Goal: Task Accomplishment & Management: Manage account settings

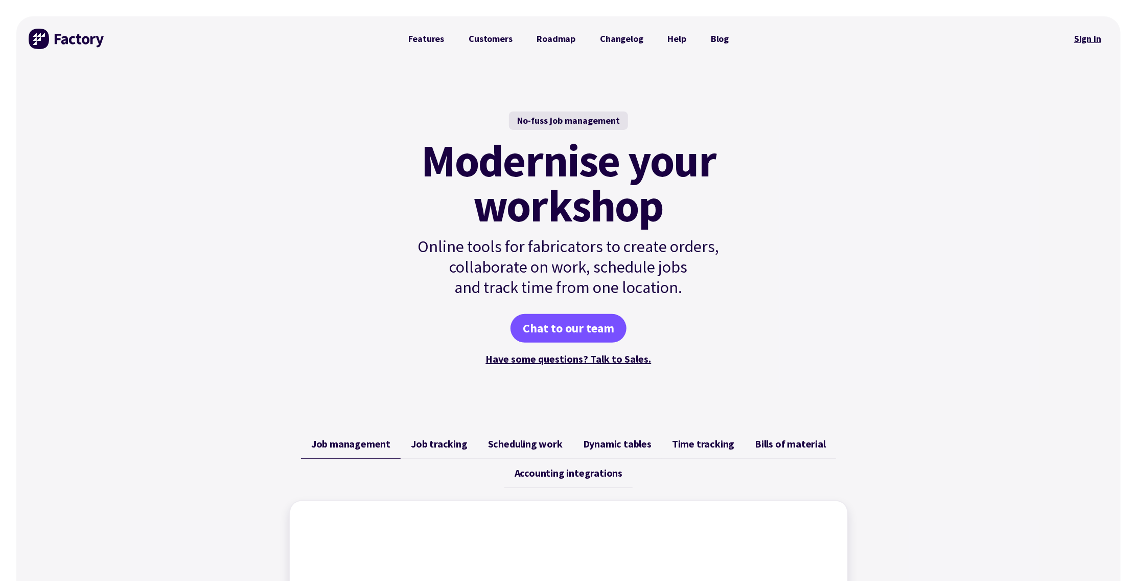
click at [1090, 40] on link "Sign in" at bounding box center [1087, 39] width 41 height 24
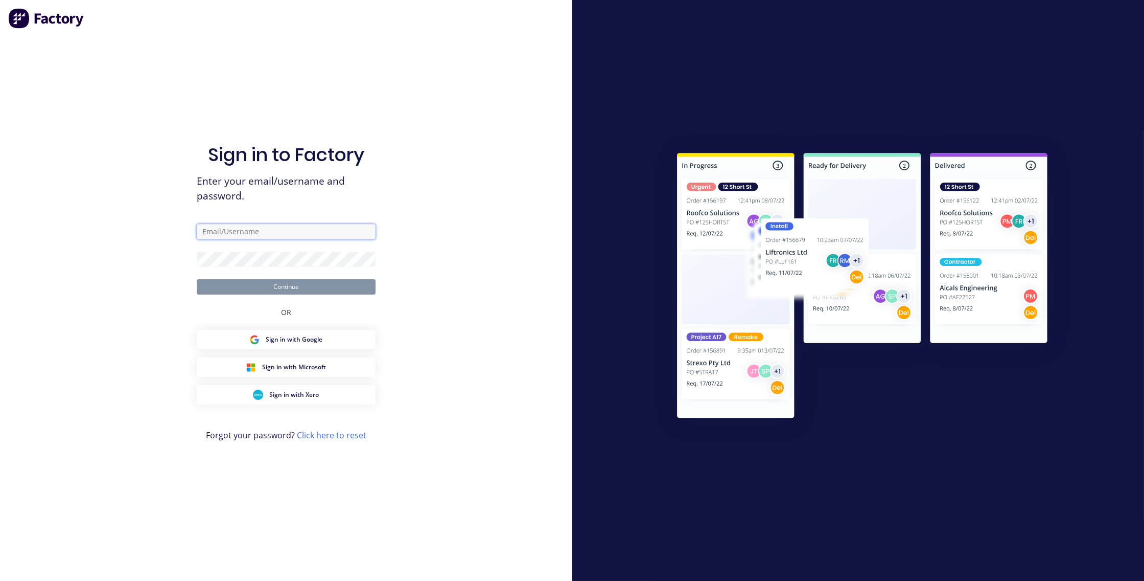
type input "steve@minibody.com.au"
click at [288, 283] on button "Continue" at bounding box center [286, 286] width 179 height 15
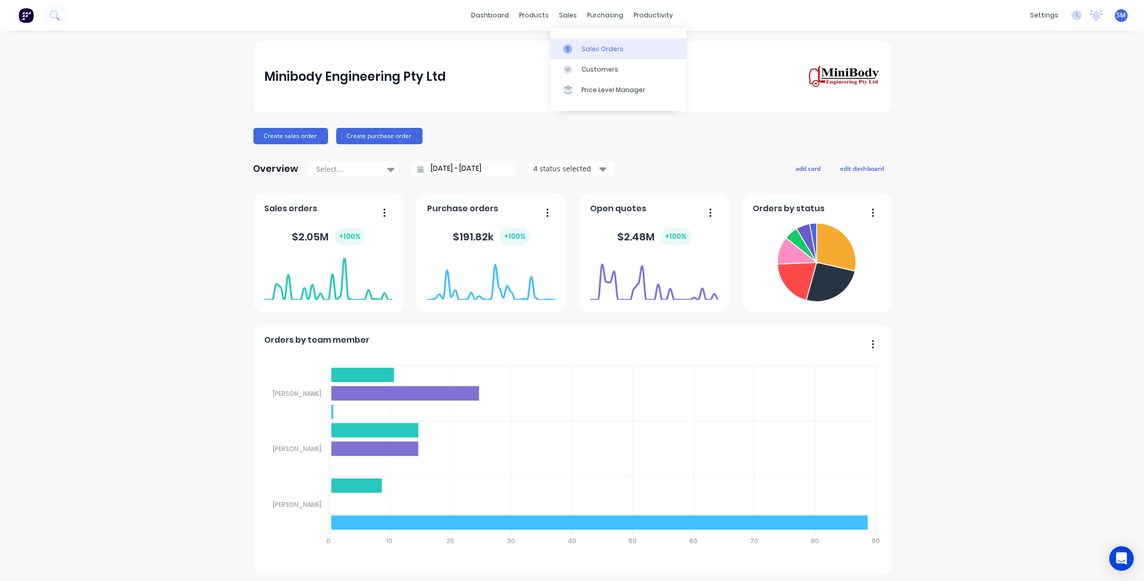
click at [582, 43] on link "Sales Orders" at bounding box center [618, 48] width 135 height 20
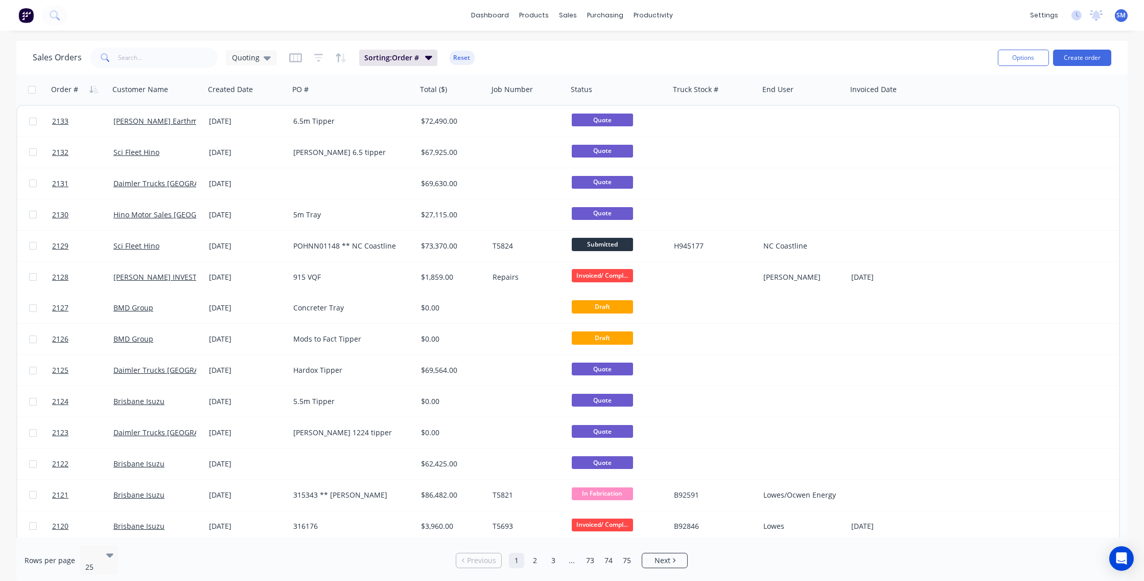
click at [637, 53] on div "Sales Orders Quoting Sorting: Order # Reset" at bounding box center [511, 57] width 957 height 25
click at [767, 54] on div "Sales Orders Quoting Sorting: Order # Reset" at bounding box center [511, 57] width 957 height 25
click at [569, 60] on div "Sales Orders Quoting Sorting: Order # Reset" at bounding box center [511, 57] width 957 height 25
click at [609, 14] on div "purchasing" at bounding box center [605, 15] width 47 height 15
click at [622, 51] on div "Purchase Orders" at bounding box center [638, 48] width 54 height 9
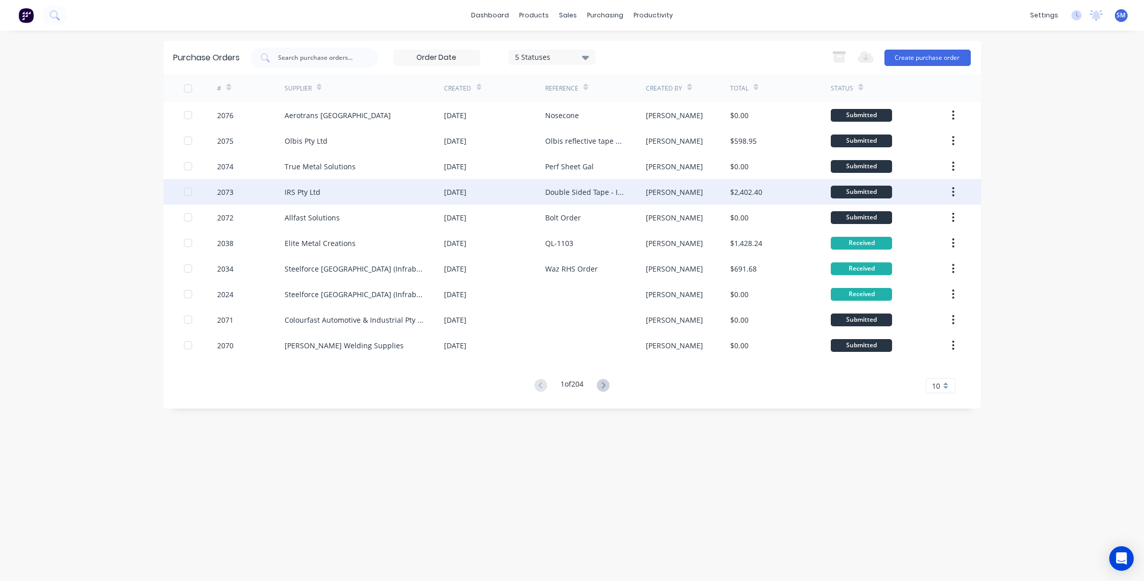
click at [302, 191] on div "IRS Pty Ltd" at bounding box center [303, 192] width 36 height 11
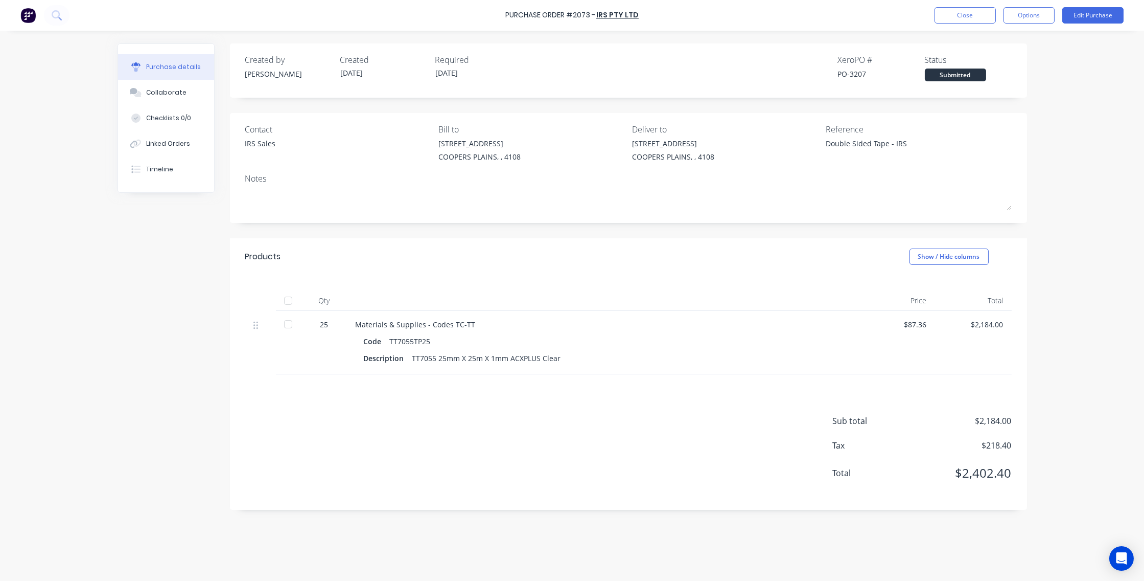
click at [1079, 152] on div "Purchase Order #2073 - IRS Pty Ltd Close Options Edit Purchase Purchase details…" at bounding box center [572, 290] width 1144 height 581
click at [1075, 215] on div "Purchase Order #2073 - IRS Pty Ltd Close Options Edit Purchase Purchase details…" at bounding box center [572, 290] width 1144 height 581
click at [1059, 228] on div "Purchase Order #2073 - IRS Pty Ltd Close Options Edit Purchase Purchase details…" at bounding box center [572, 290] width 1144 height 581
click at [619, 13] on link "IRS Pty Ltd" at bounding box center [618, 15] width 42 height 10
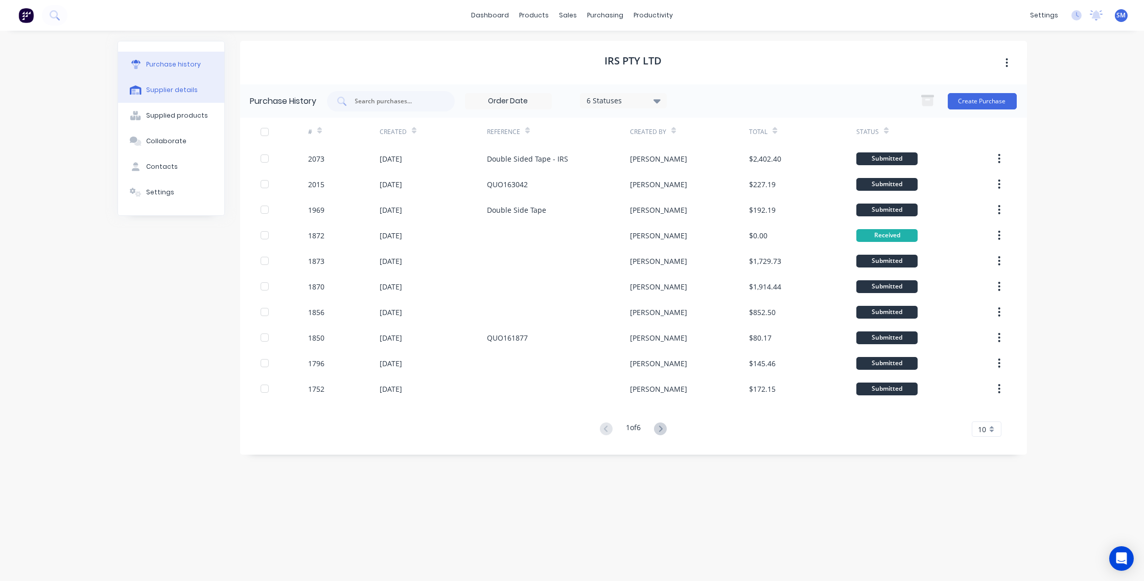
click at [156, 88] on div "Supplier details" at bounding box center [172, 89] width 52 height 9
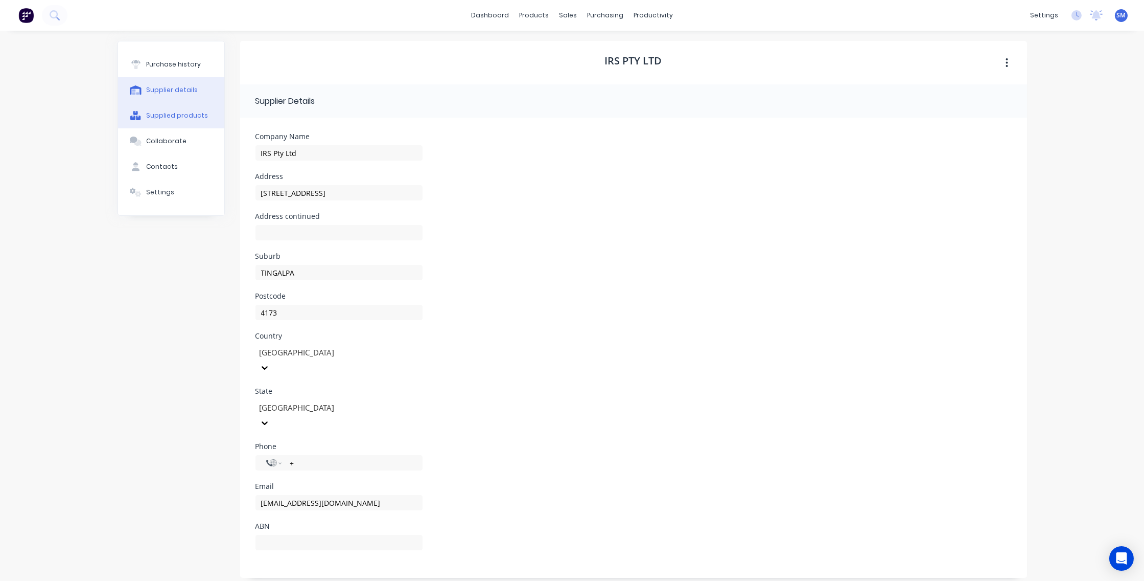
click at [169, 111] on div "Supplied products" at bounding box center [177, 115] width 62 height 9
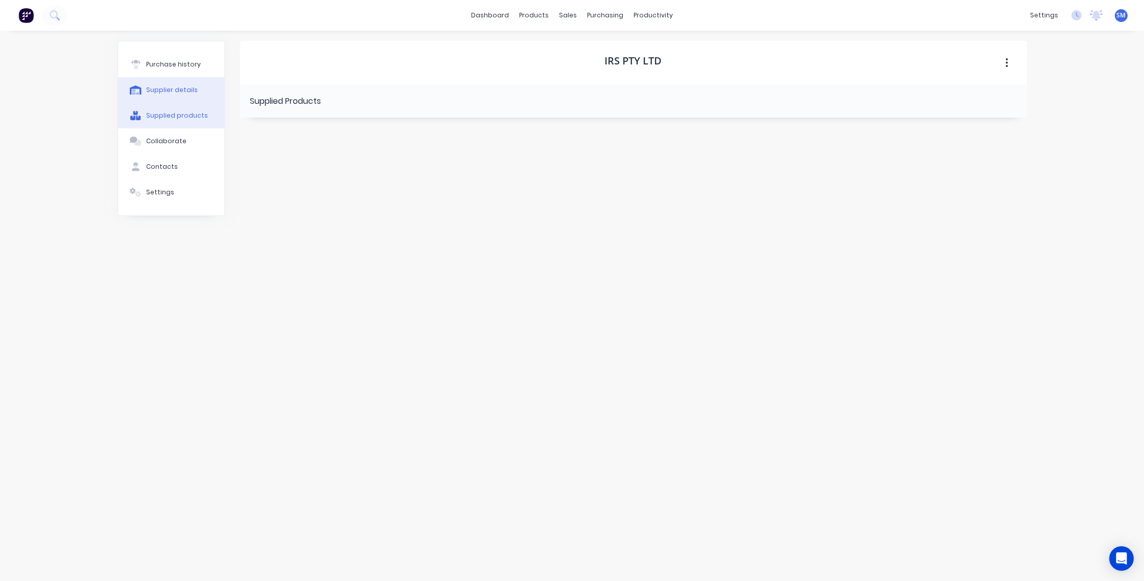
click at [162, 89] on div "Supplier details" at bounding box center [172, 89] width 52 height 9
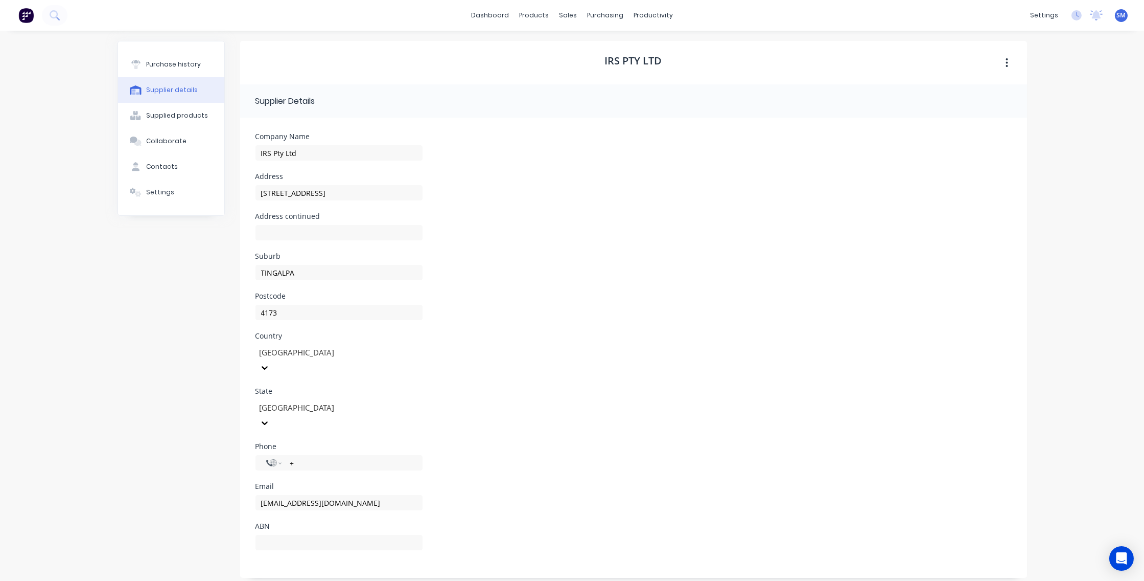
drag, startPoint x: 433, startPoint y: 70, endPoint x: 438, endPoint y: 66, distance: 6.2
click at [433, 70] on div "IRS Pty Ltd" at bounding box center [633, 62] width 787 height 43
click at [306, 457] on input "+" at bounding box center [350, 463] width 123 height 12
type input "+3"
type input "+61 7 3890 488"
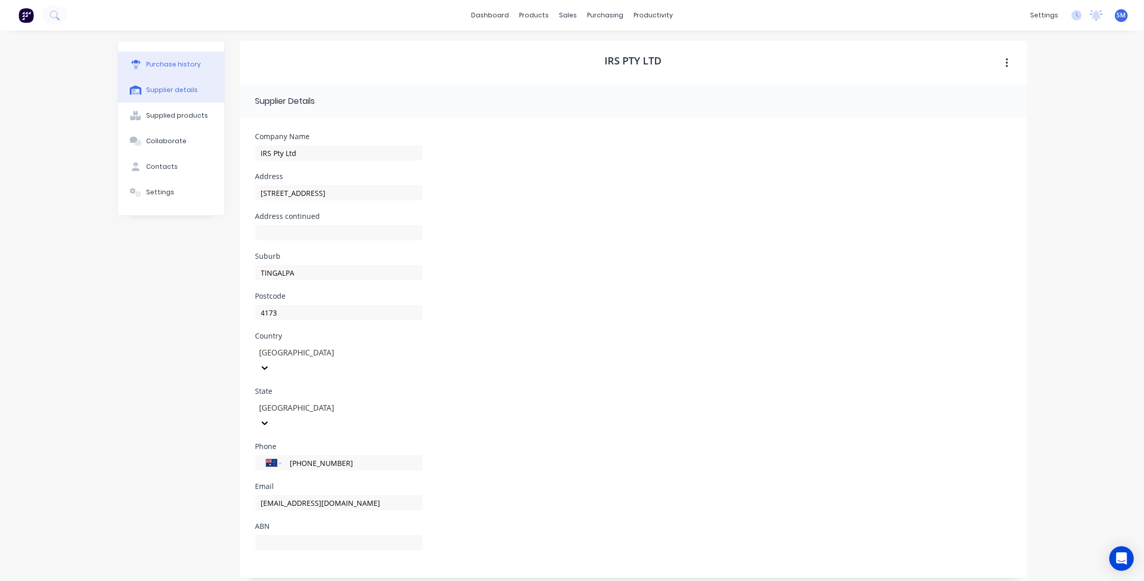
click at [170, 63] on div "Purchase history" at bounding box center [173, 64] width 55 height 9
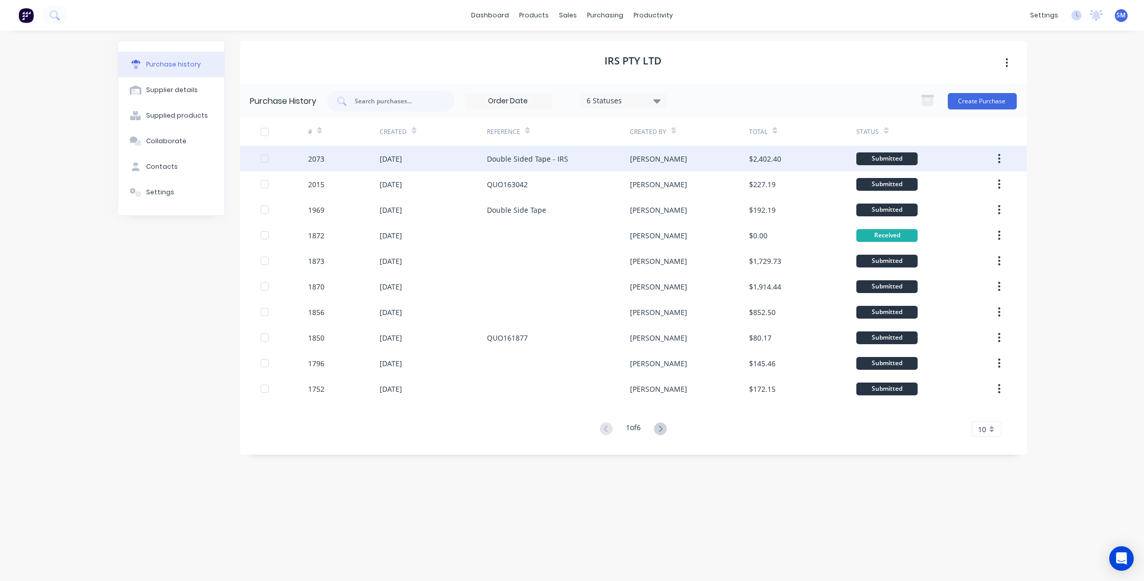
click at [511, 157] on div "Double Sided Tape - IRS" at bounding box center [527, 158] width 81 height 11
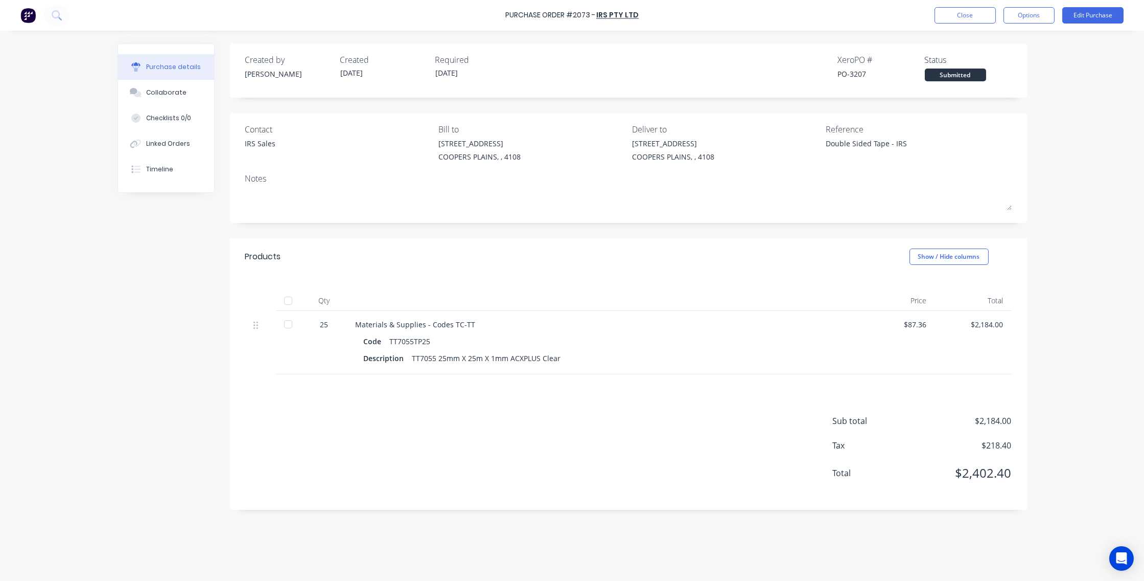
click at [1094, 143] on div "Purchase Order #2073 - IRS Pty Ltd Close Options Edit Purchase Purchase details…" at bounding box center [572, 290] width 1144 height 581
click at [953, 17] on button "Close" at bounding box center [965, 15] width 61 height 16
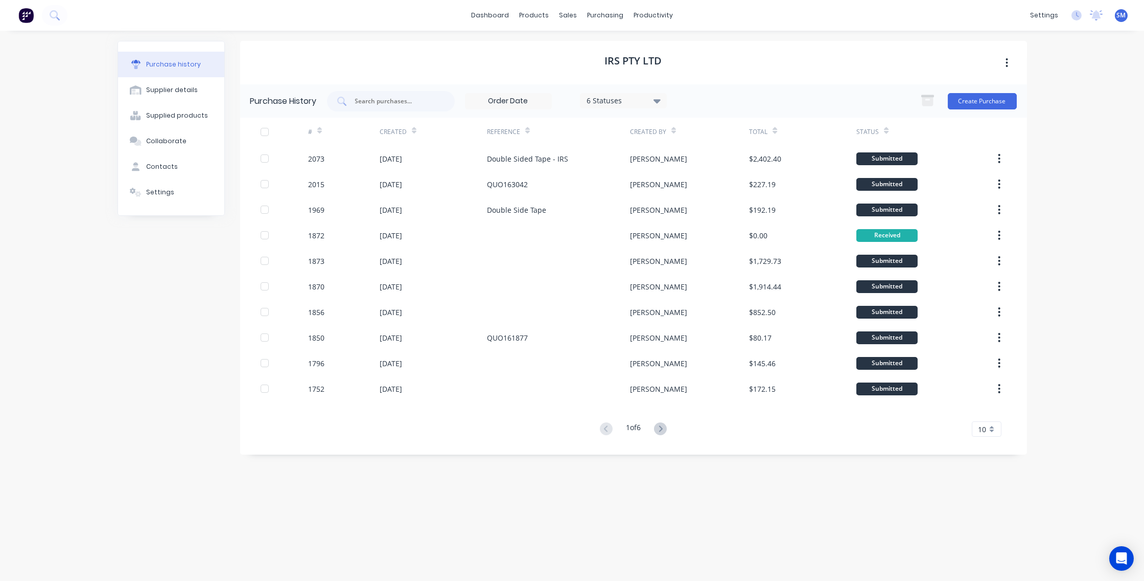
click at [1083, 158] on div "dashboard products sales purchasing productivity dashboard products Product Cat…" at bounding box center [572, 290] width 1144 height 581
click at [1094, 158] on div "dashboard products sales purchasing productivity dashboard products Product Cat…" at bounding box center [572, 290] width 1144 height 581
click at [445, 68] on div "IRS Pty Ltd" at bounding box center [633, 62] width 787 height 43
click at [400, 56] on div "IRS Pty Ltd" at bounding box center [633, 62] width 787 height 43
click at [743, 78] on div "IRS Pty Ltd" at bounding box center [633, 62] width 787 height 43
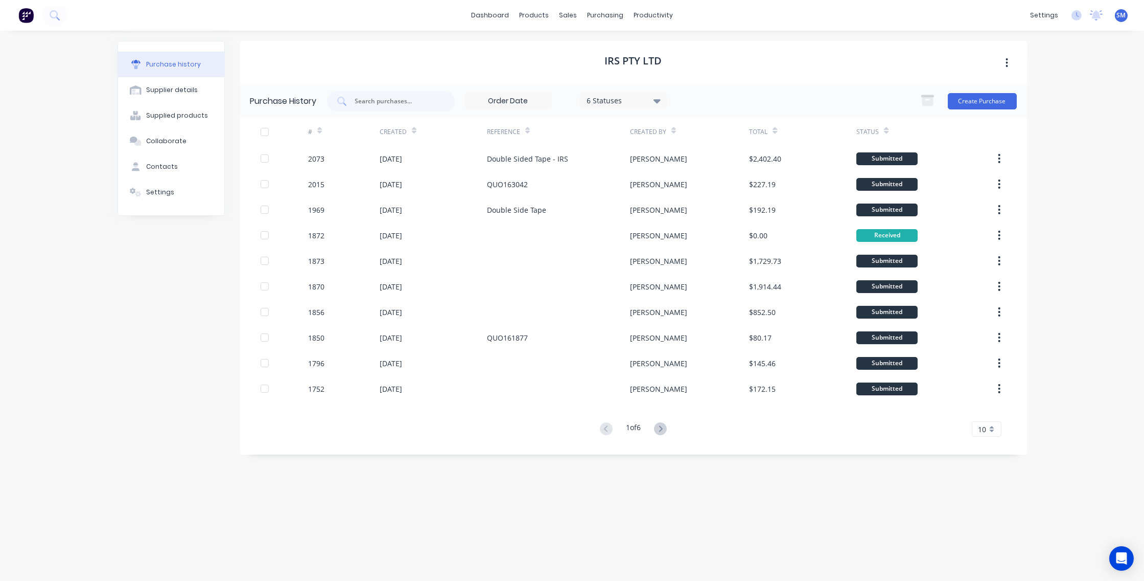
click at [402, 64] on div "IRS Pty Ltd" at bounding box center [633, 62] width 787 height 43
click at [752, 63] on div "IRS Pty Ltd" at bounding box center [633, 62] width 787 height 43
click at [1072, 237] on div "dashboard products sales purchasing productivity dashboard products Product Cat…" at bounding box center [572, 290] width 1144 height 581
click at [605, 47] on div "Sales Orders" at bounding box center [606, 48] width 42 height 9
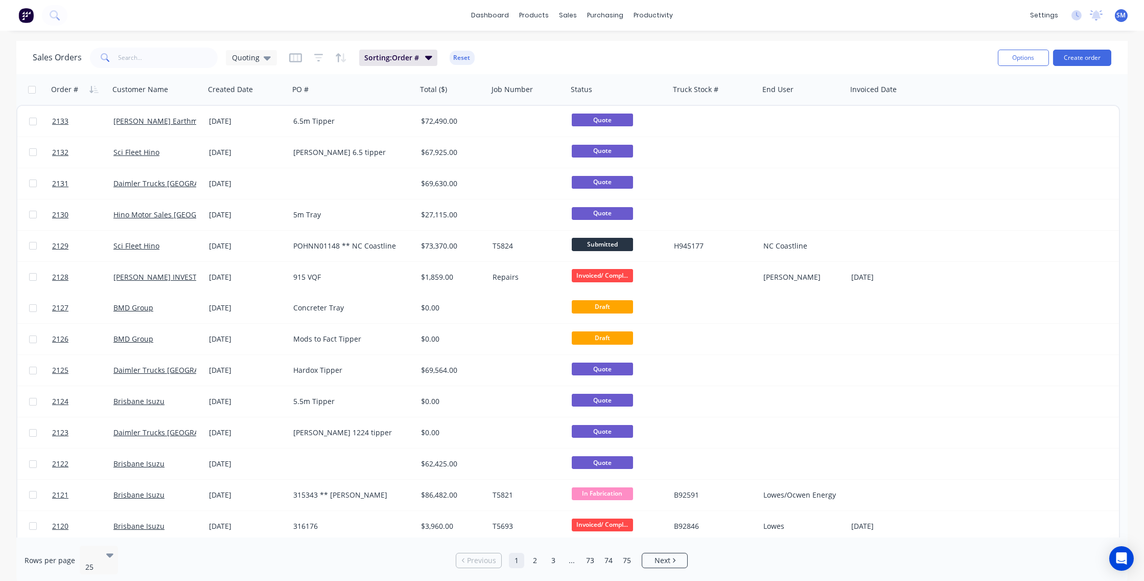
click at [608, 47] on div "Sales Orders Quoting Sorting: Order # Reset" at bounding box center [511, 57] width 957 height 25
click at [667, 50] on div "Workflow" at bounding box center [671, 48] width 31 height 9
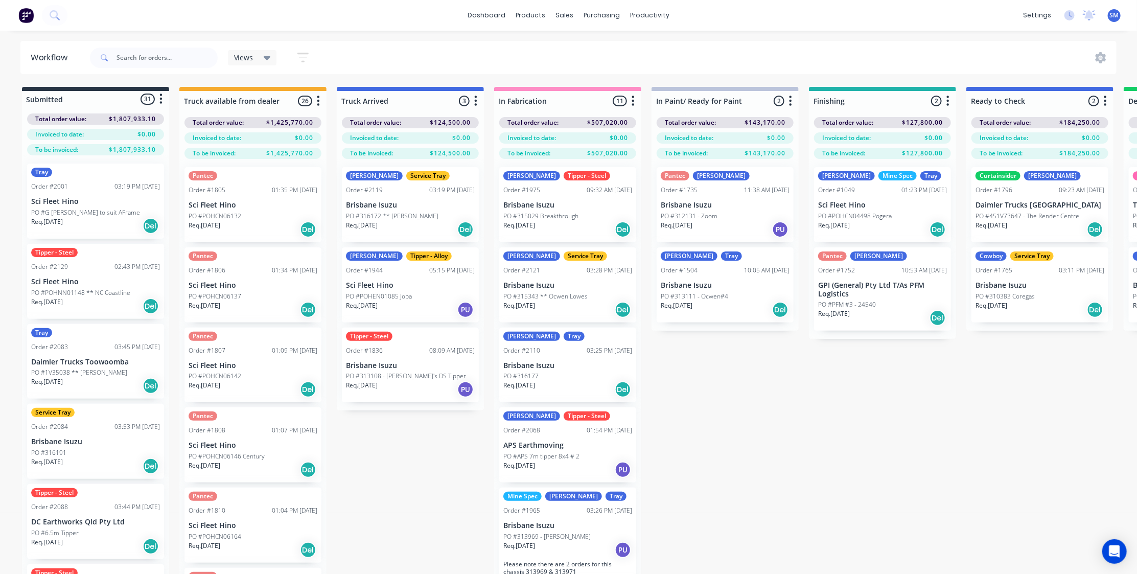
click at [756, 424] on div "Submitted 31 Status colour #273444 hex #273444 Save Cancel Summaries Total orde…" at bounding box center [918, 348] width 1853 height 523
click at [732, 443] on div "Submitted 31 Status colour #273444 hex #273444 Save Cancel Summaries Total orde…" at bounding box center [918, 348] width 1853 height 523
click at [143, 58] on input "text" at bounding box center [167, 58] width 101 height 20
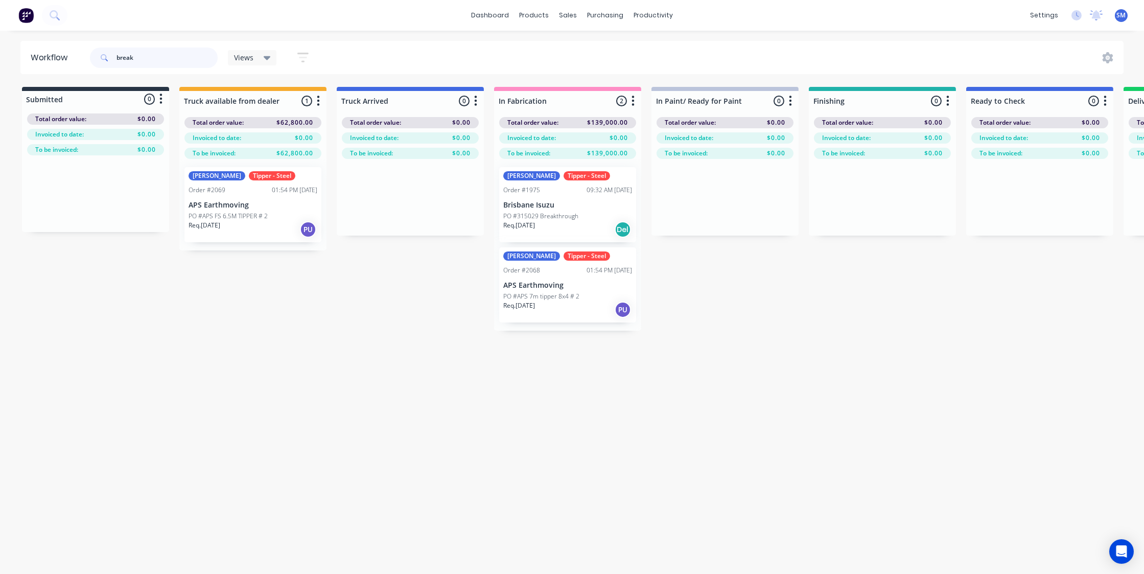
type input "break"
click at [566, 208] on p "Brisbane Isuzu" at bounding box center [567, 205] width 129 height 9
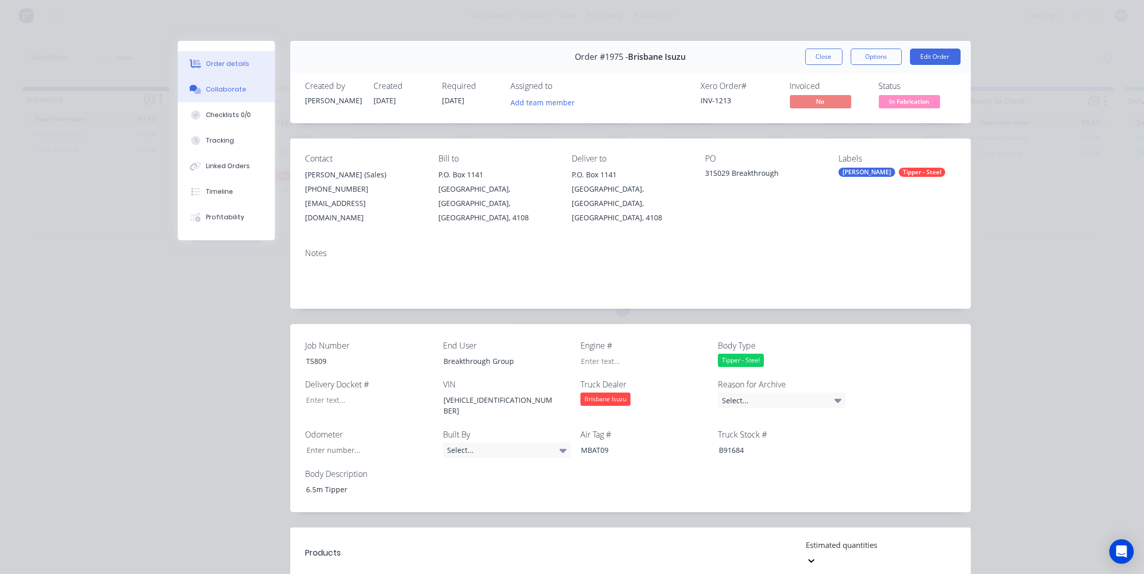
click at [215, 86] on div "Collaborate" at bounding box center [226, 89] width 40 height 9
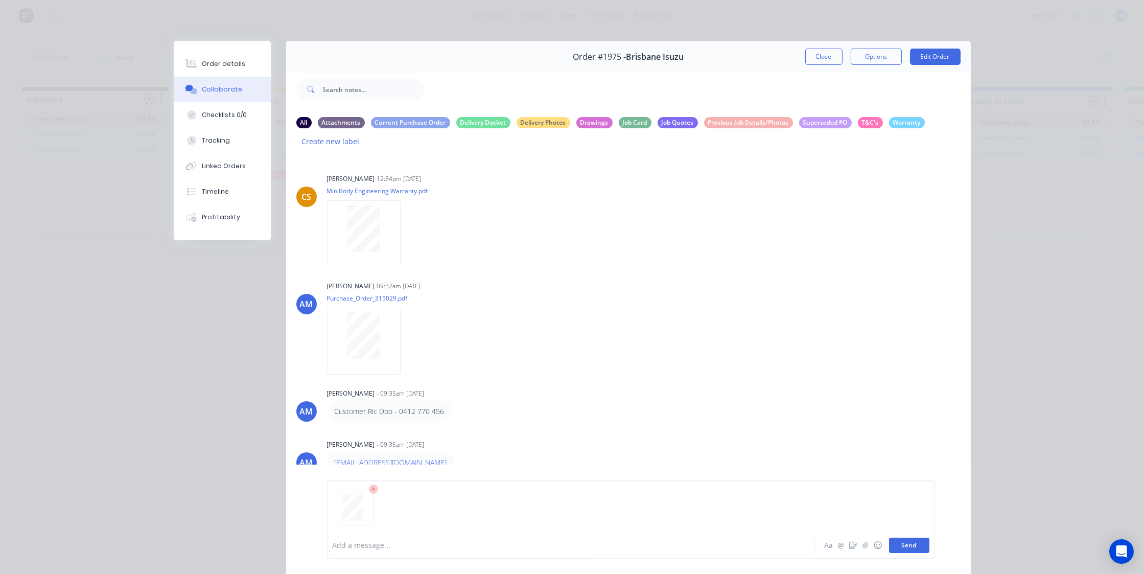
click at [904, 540] on button "Send" at bounding box center [909, 545] width 40 height 15
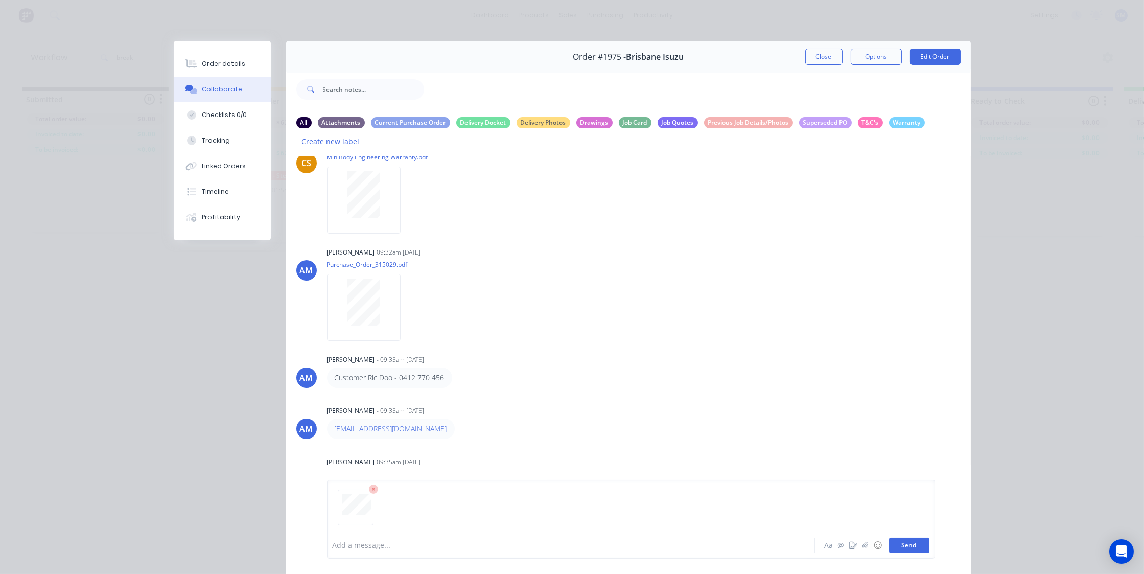
click at [911, 551] on button "Send" at bounding box center [909, 545] width 40 height 15
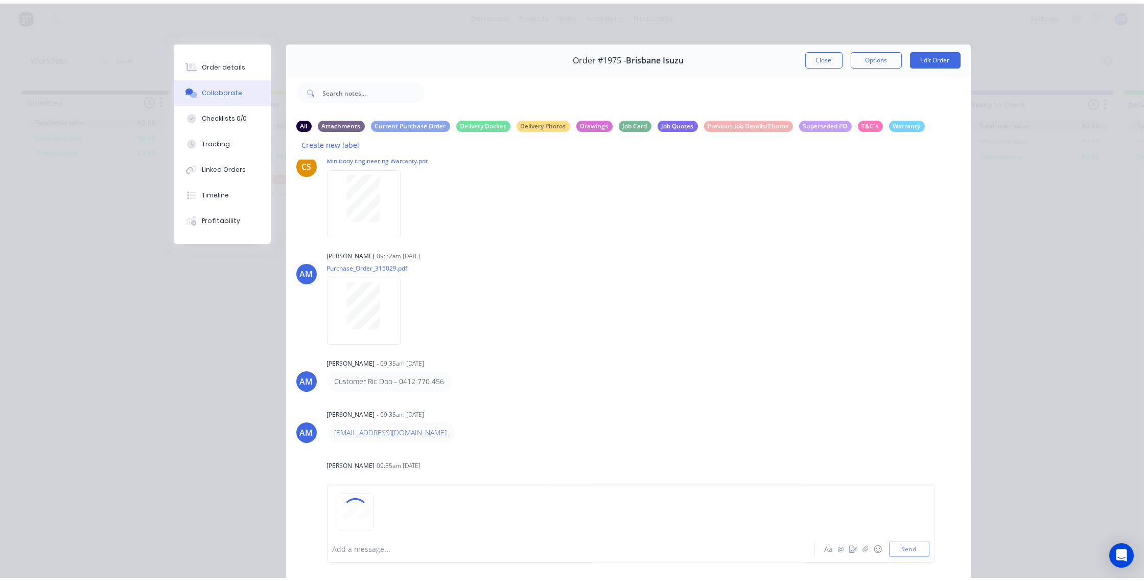
scroll to position [141, 0]
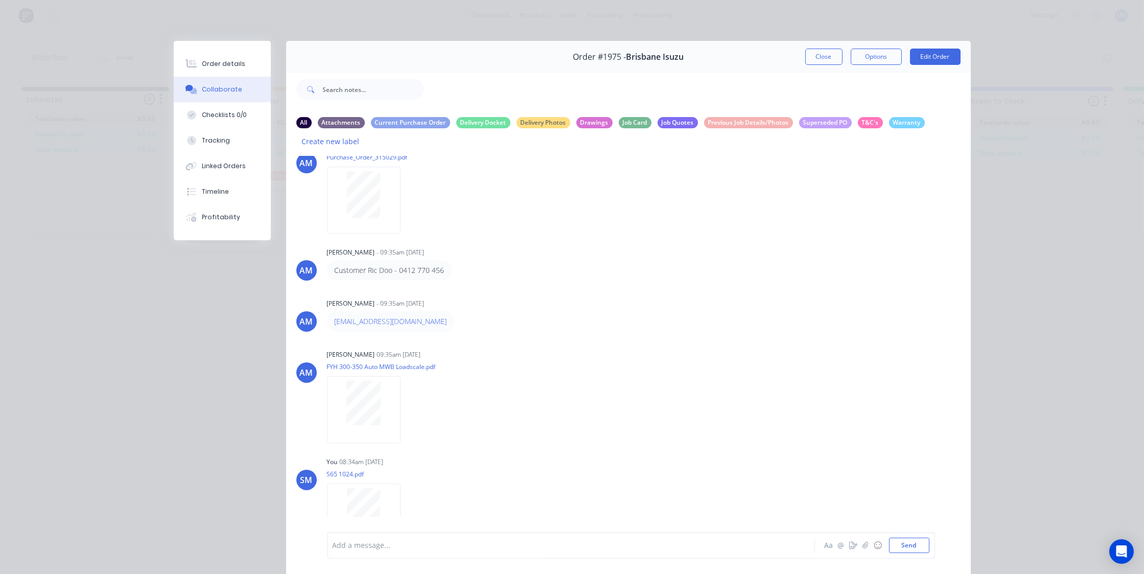
click at [821, 55] on button "Close" at bounding box center [824, 57] width 37 height 16
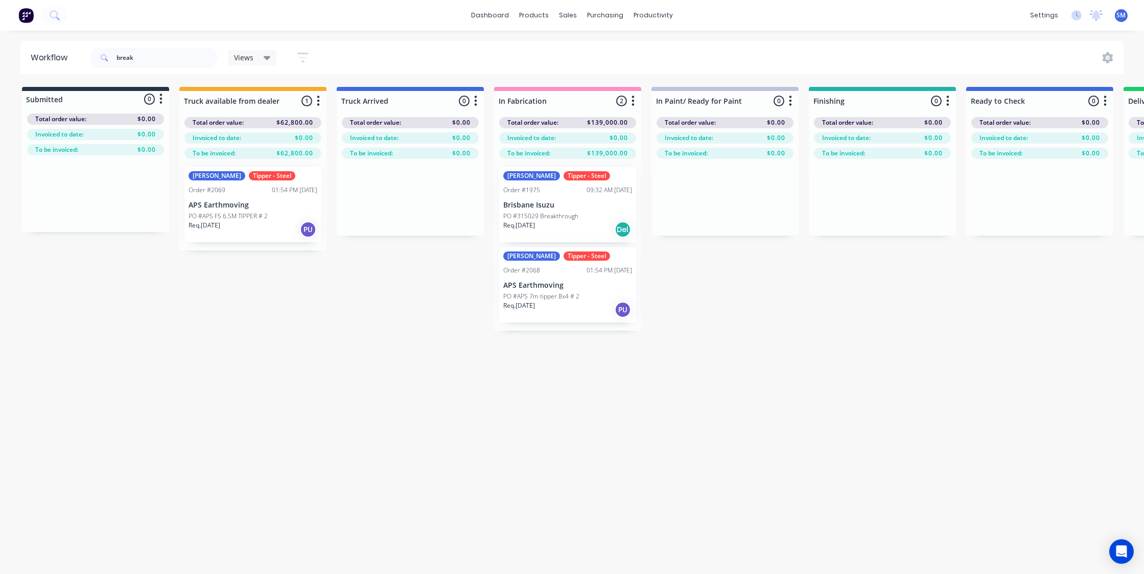
click at [734, 354] on div "Workflow break Views Save new view None (Default) edit Show/Hide statuses Show …" at bounding box center [572, 297] width 1144 height 513
drag, startPoint x: 406, startPoint y: 366, endPoint x: 406, endPoint y: 375, distance: 8.2
click at [406, 368] on div "Workflow break Views Save new view None (Default) edit Show/Hide statuses Show …" at bounding box center [572, 297] width 1144 height 513
click at [488, 405] on div "Workflow break Views Save new view None (Default) edit Show/Hide statuses Show …" at bounding box center [572, 297] width 1144 height 513
click at [364, 441] on div "Workflow break Views Save new view None (Default) edit Show/Hide statuses Show …" at bounding box center [572, 297] width 1144 height 513
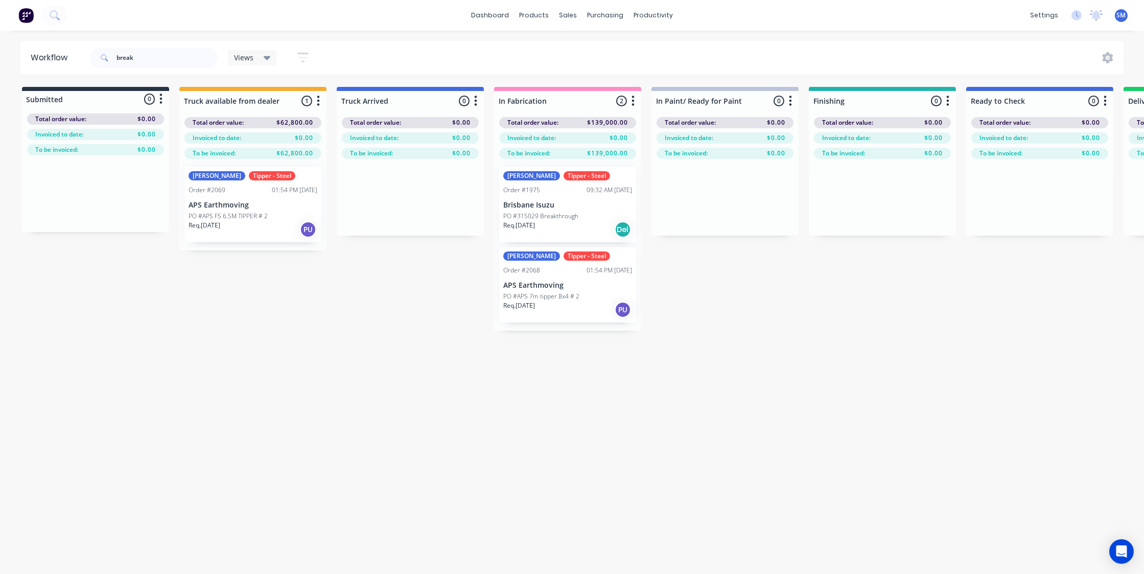
click at [799, 413] on div "Workflow break Views Save new view None (Default) edit Show/Hide statuses Show …" at bounding box center [572, 297] width 1144 height 513
click at [956, 305] on div "Submitted 0 Status colour #273444 hex #273444 Save Cancel Summaries Total order…" at bounding box center [918, 209] width 1853 height 244
click at [687, 482] on div "Workflow break Views Save new view None (Default) edit Show/Hide statuses Show …" at bounding box center [572, 297] width 1144 height 513
click at [631, 51] on div "Purchase Orders" at bounding box center [638, 48] width 54 height 9
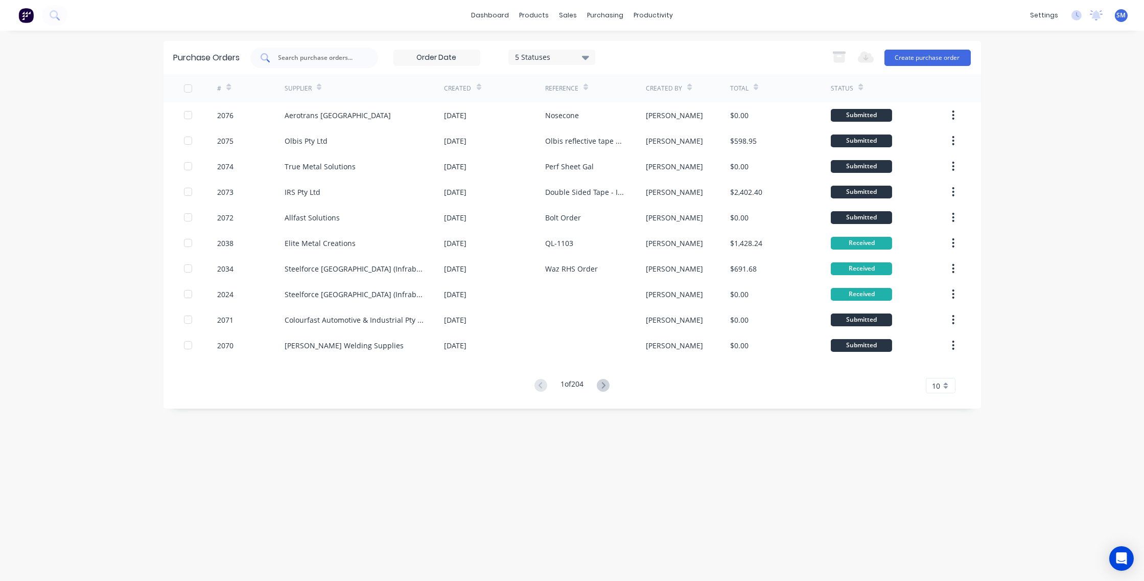
click at [307, 56] on input "text" at bounding box center [320, 58] width 85 height 10
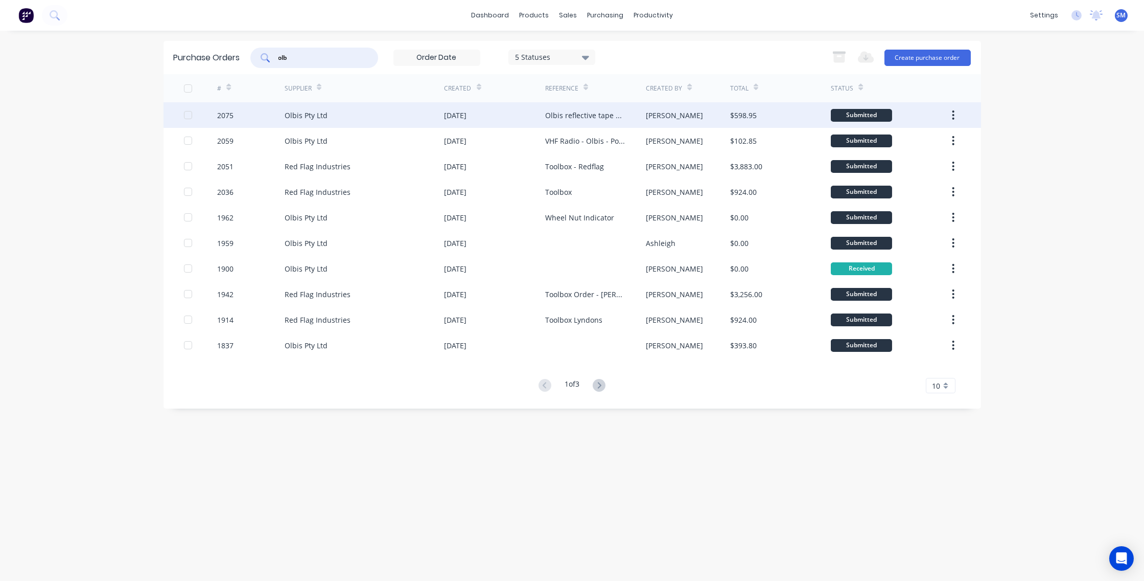
type input "olb"
click at [311, 115] on div "Olbis Pty Ltd" at bounding box center [306, 115] width 43 height 11
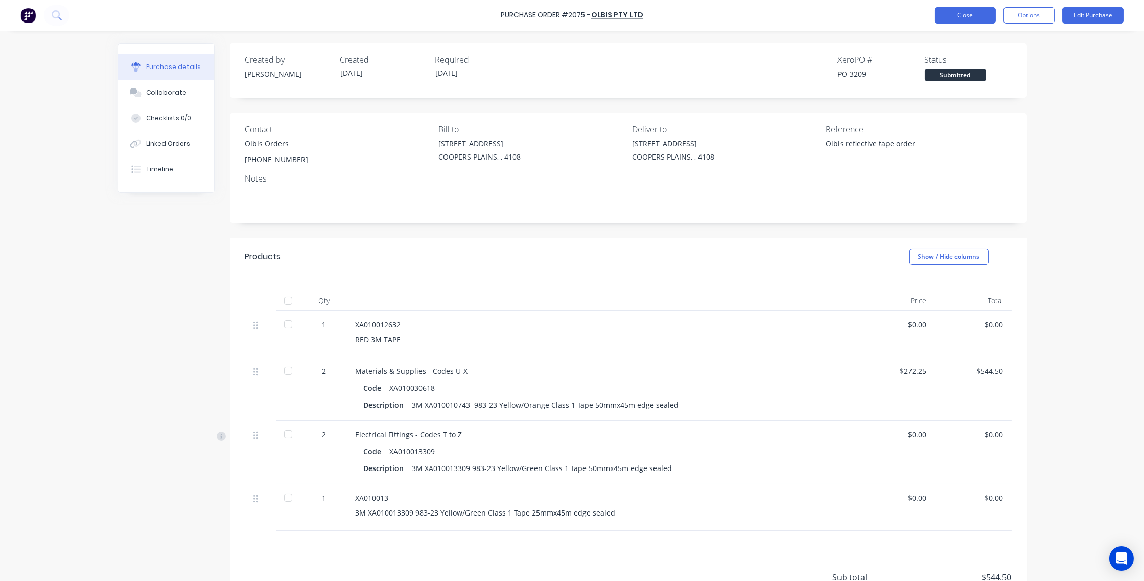
click at [967, 9] on button "Close" at bounding box center [965, 15] width 61 height 16
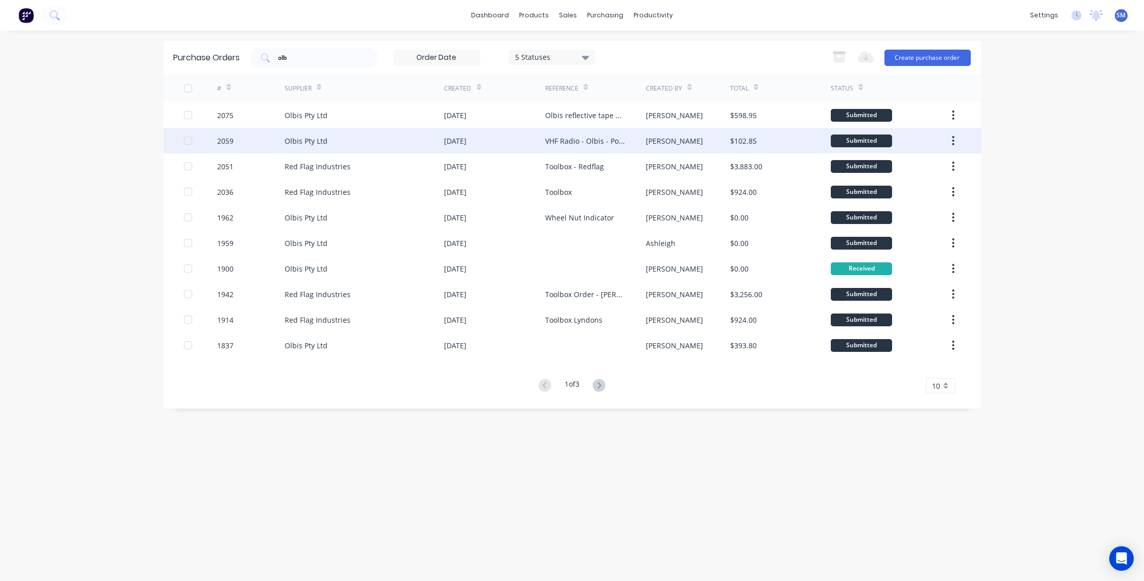
click at [565, 138] on div "VHF Radio - Olbis - Porgera S5679" at bounding box center [585, 140] width 80 height 11
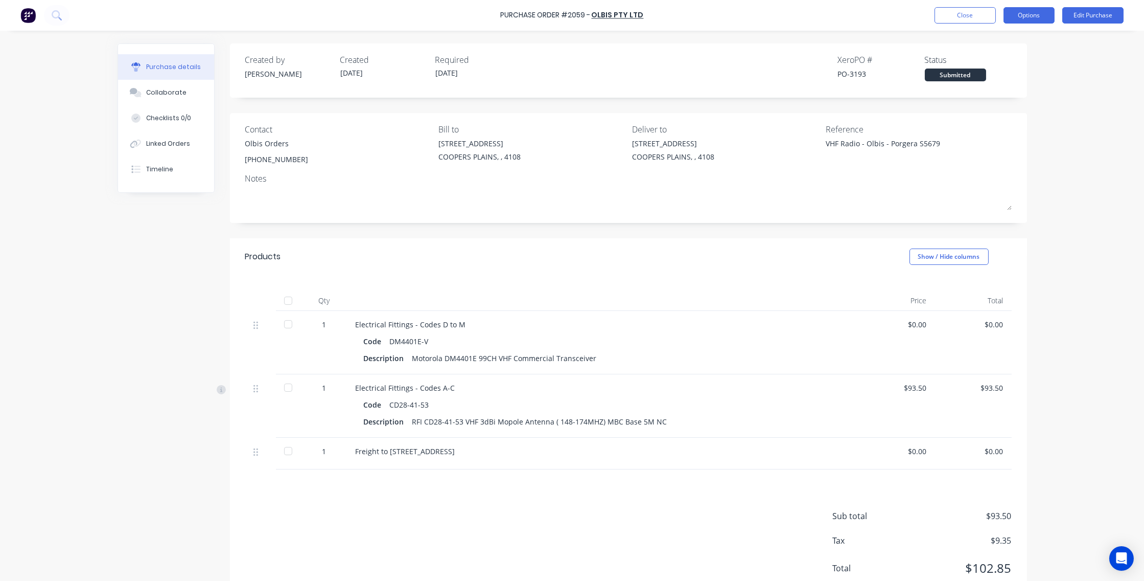
click at [1025, 10] on button "Options" at bounding box center [1029, 15] width 51 height 16
click at [1064, 102] on div "Purchase Order #2059 - Olbis Pty Ltd Close Options Print / Email Convert to Bil…" at bounding box center [572, 290] width 1144 height 581
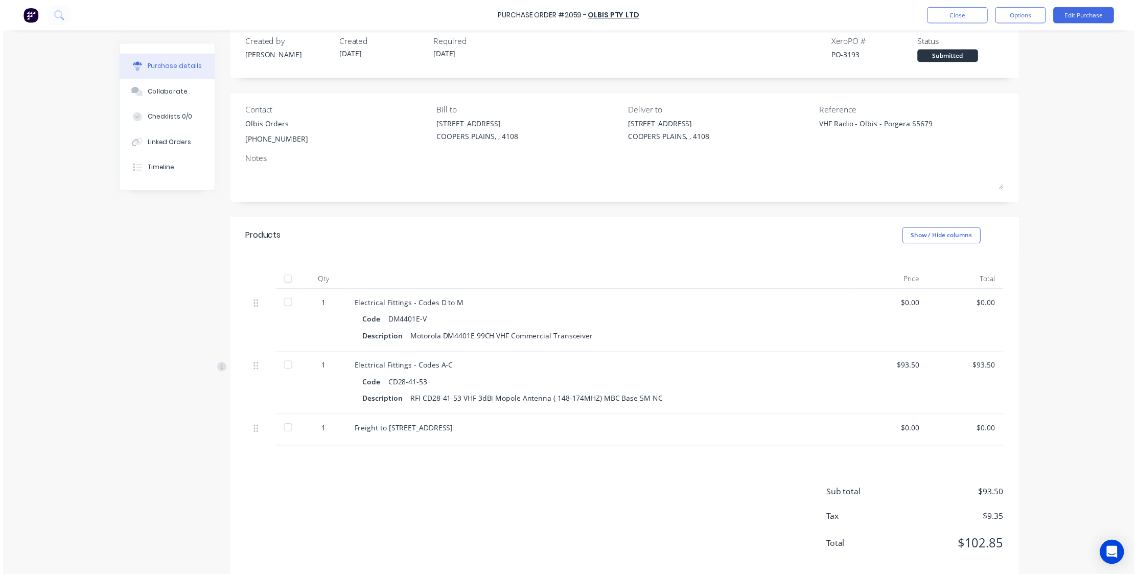
scroll to position [34, 0]
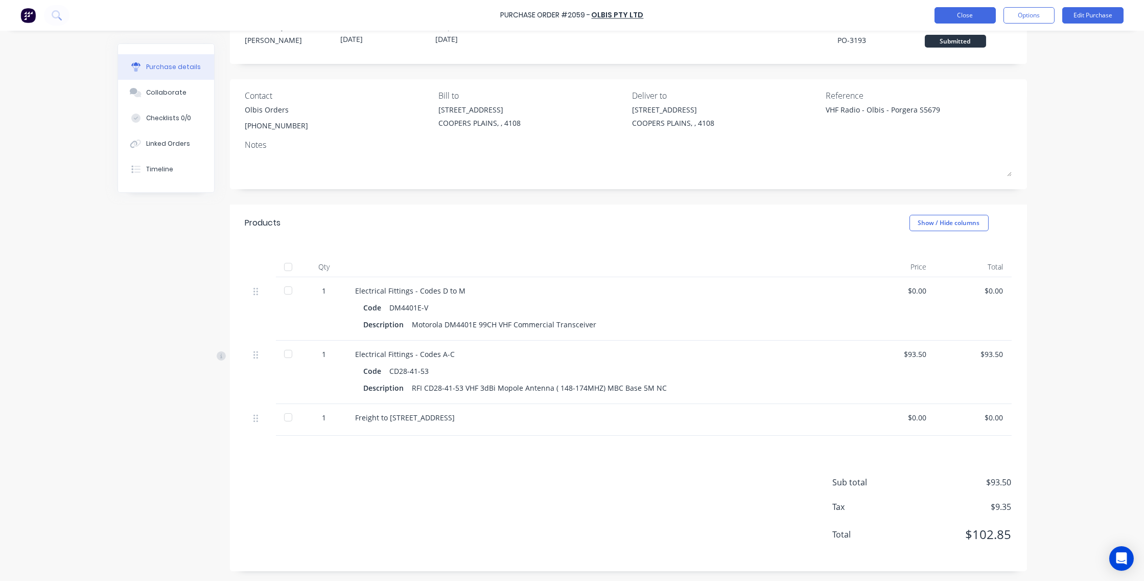
click at [966, 12] on button "Close" at bounding box center [965, 15] width 61 height 16
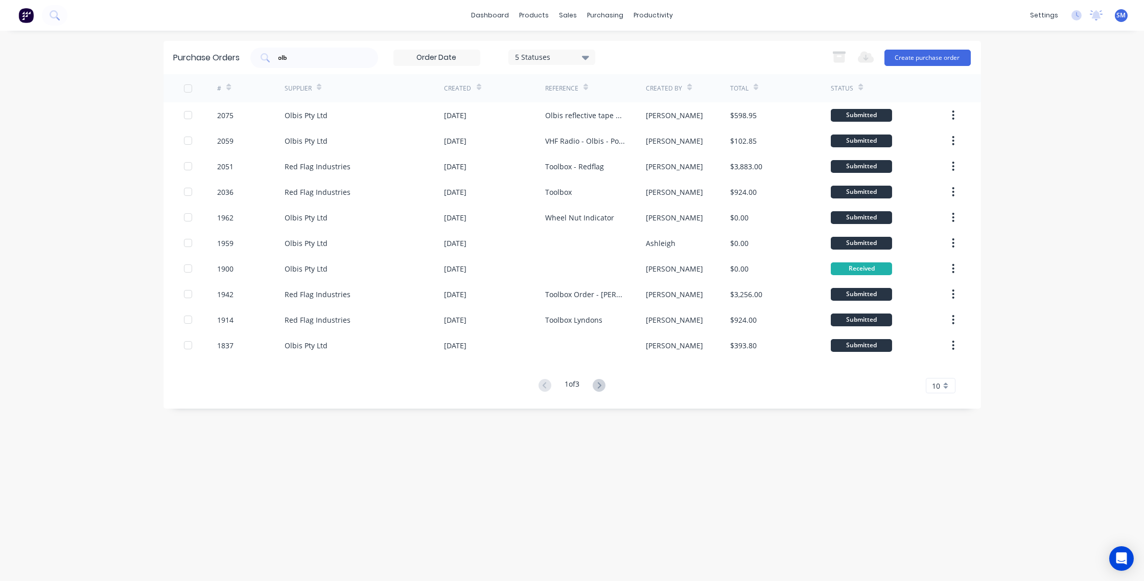
click at [159, 60] on div "dashboard products sales purchasing productivity dashboard products Product Cat…" at bounding box center [572, 290] width 1144 height 581
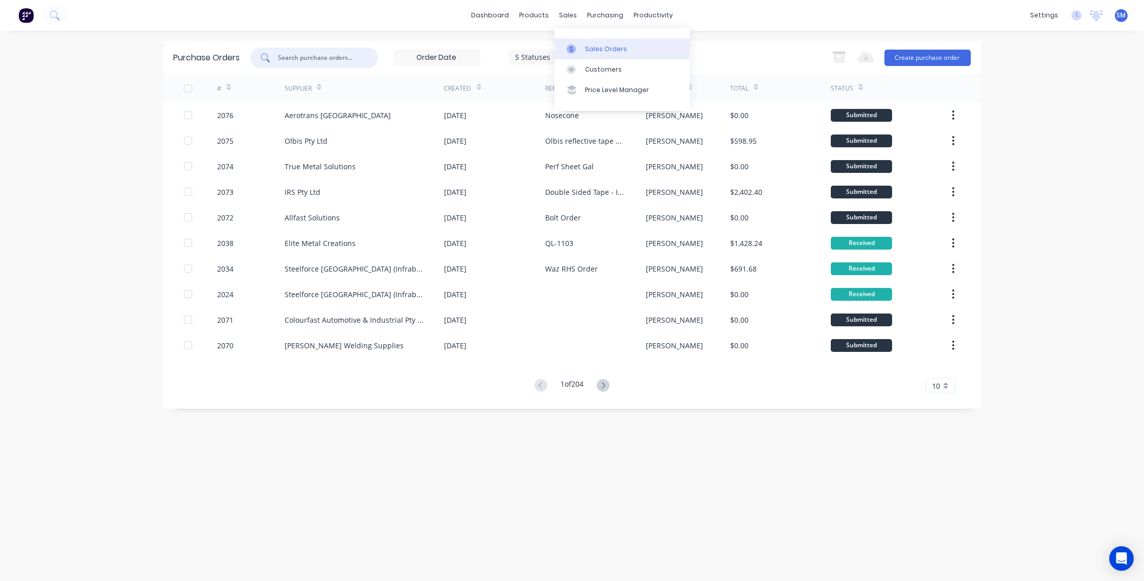
click at [609, 46] on div "Sales Orders" at bounding box center [606, 48] width 42 height 9
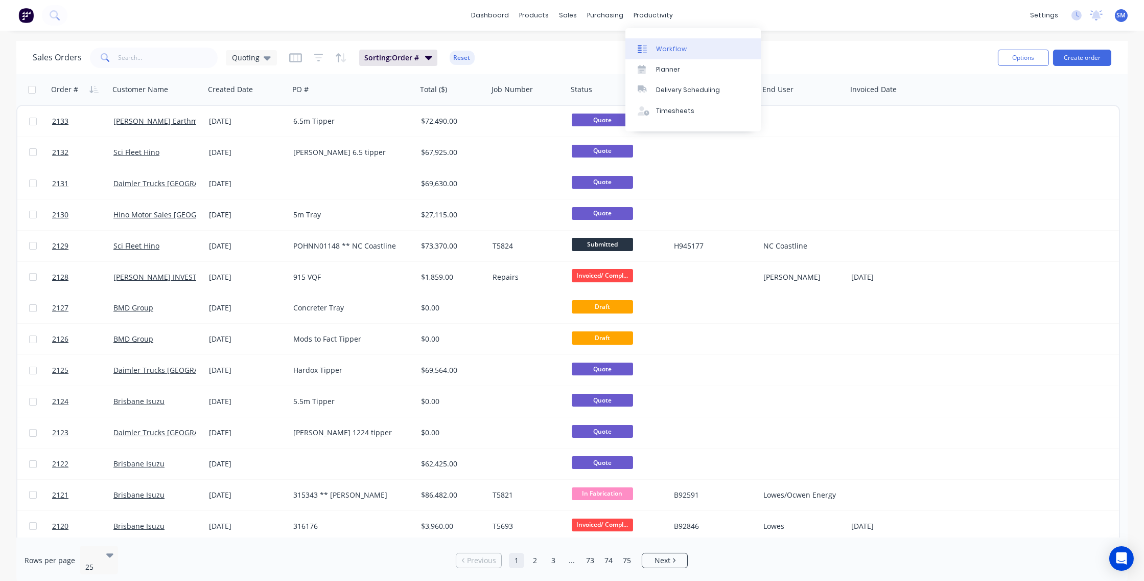
click at [679, 46] on div "Workflow" at bounding box center [671, 48] width 31 height 9
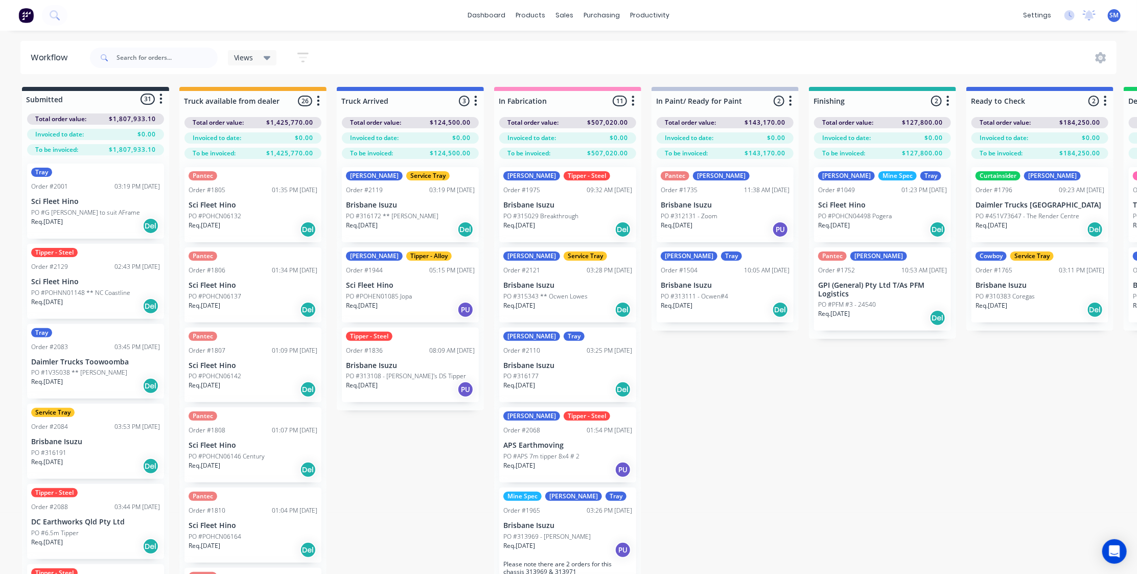
drag, startPoint x: 833, startPoint y: 441, endPoint x: 842, endPoint y: 457, distance: 18.8
click at [833, 441] on div "Submitted 31 Status colour #273444 hex #273444 Save Cancel Summaries Total orde…" at bounding box center [918, 348] width 1853 height 523
click at [854, 209] on p "Sci Fleet Hino" at bounding box center [882, 205] width 129 height 9
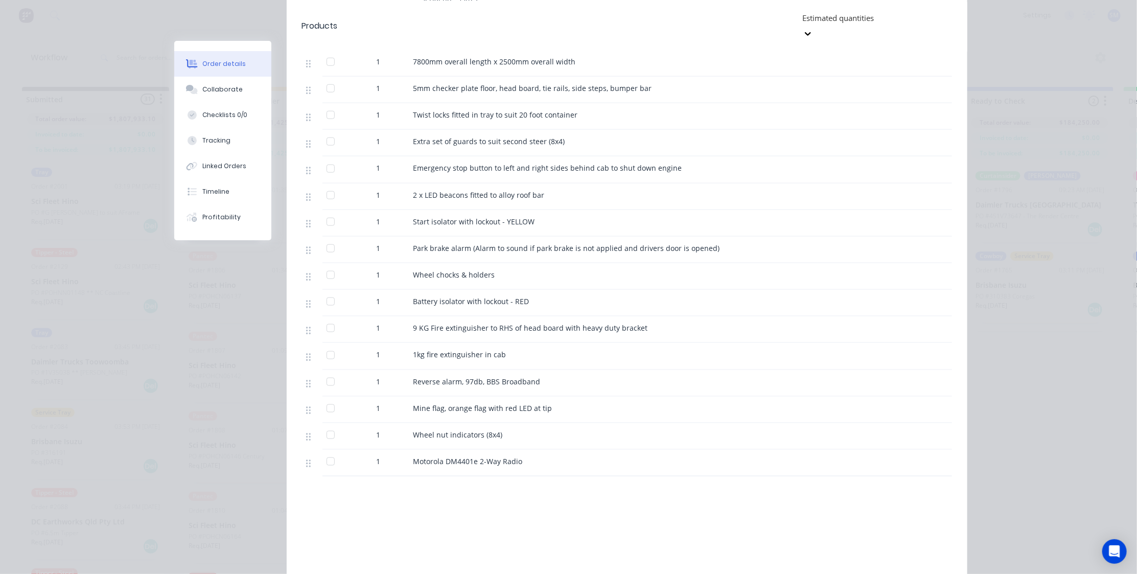
scroll to position [773, 0]
